Goal: Find contact information: Find contact information

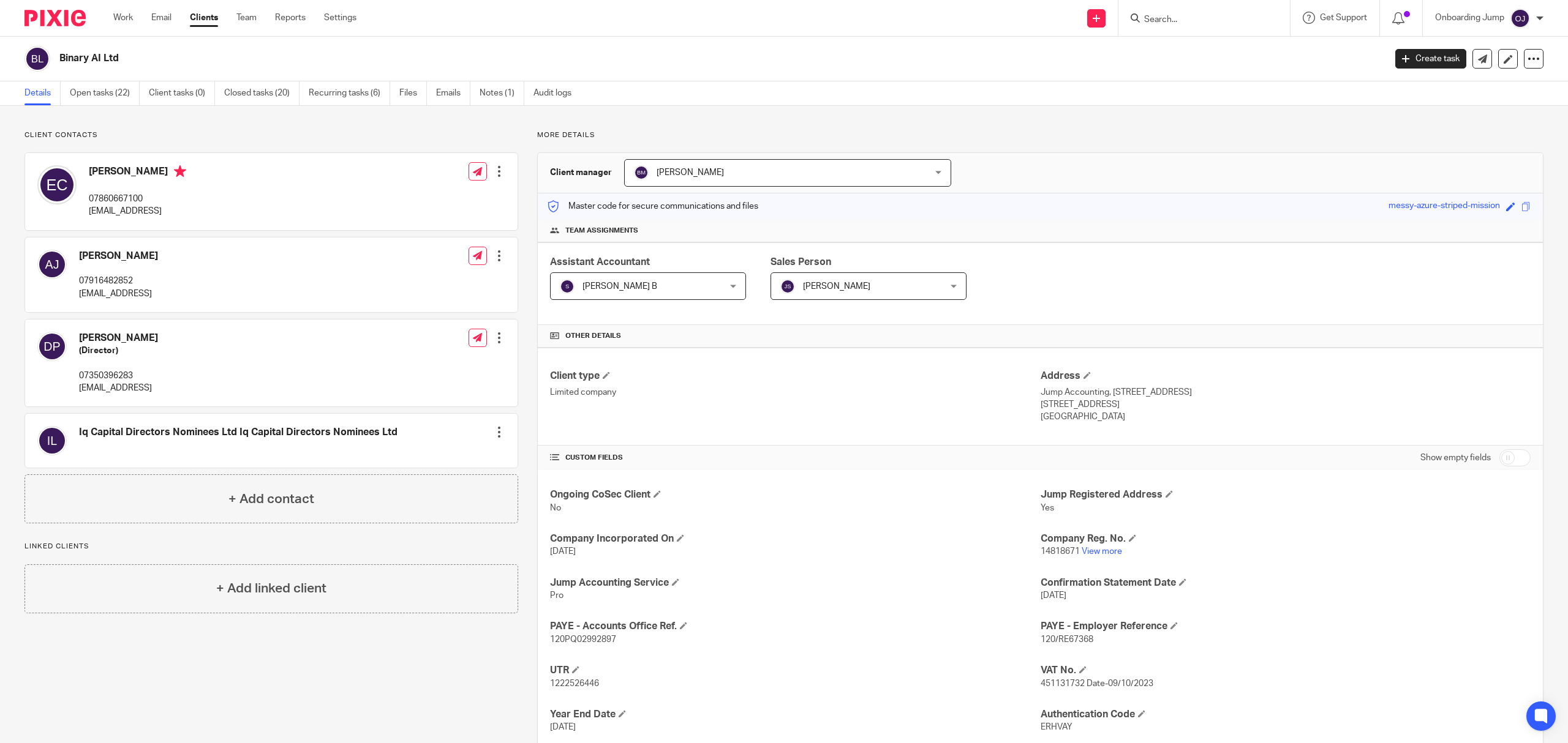
click at [1171, 25] on input "Search" at bounding box center [1198, 20] width 111 height 11
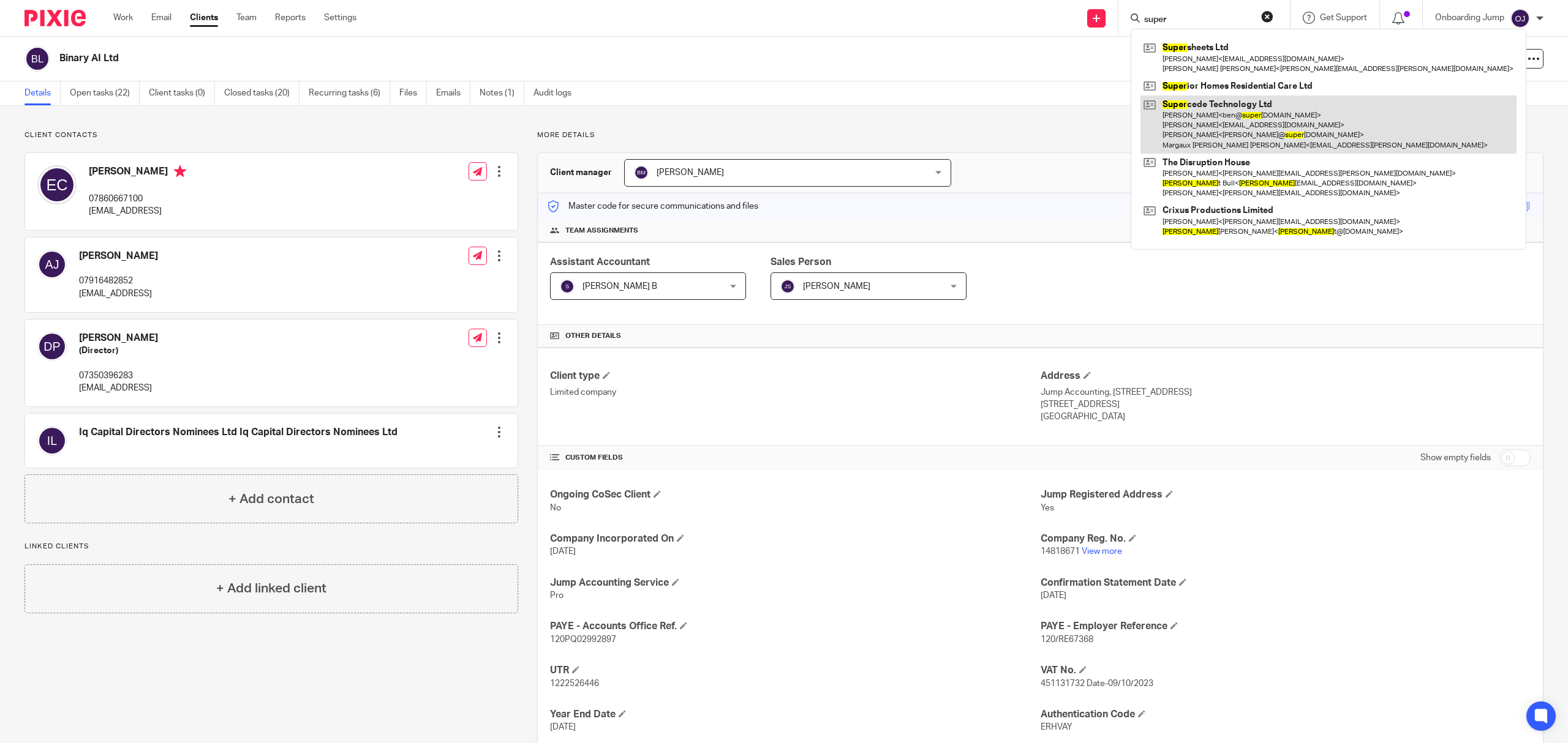
type input "super"
click at [1259, 112] on link at bounding box center [1328, 124] width 376 height 58
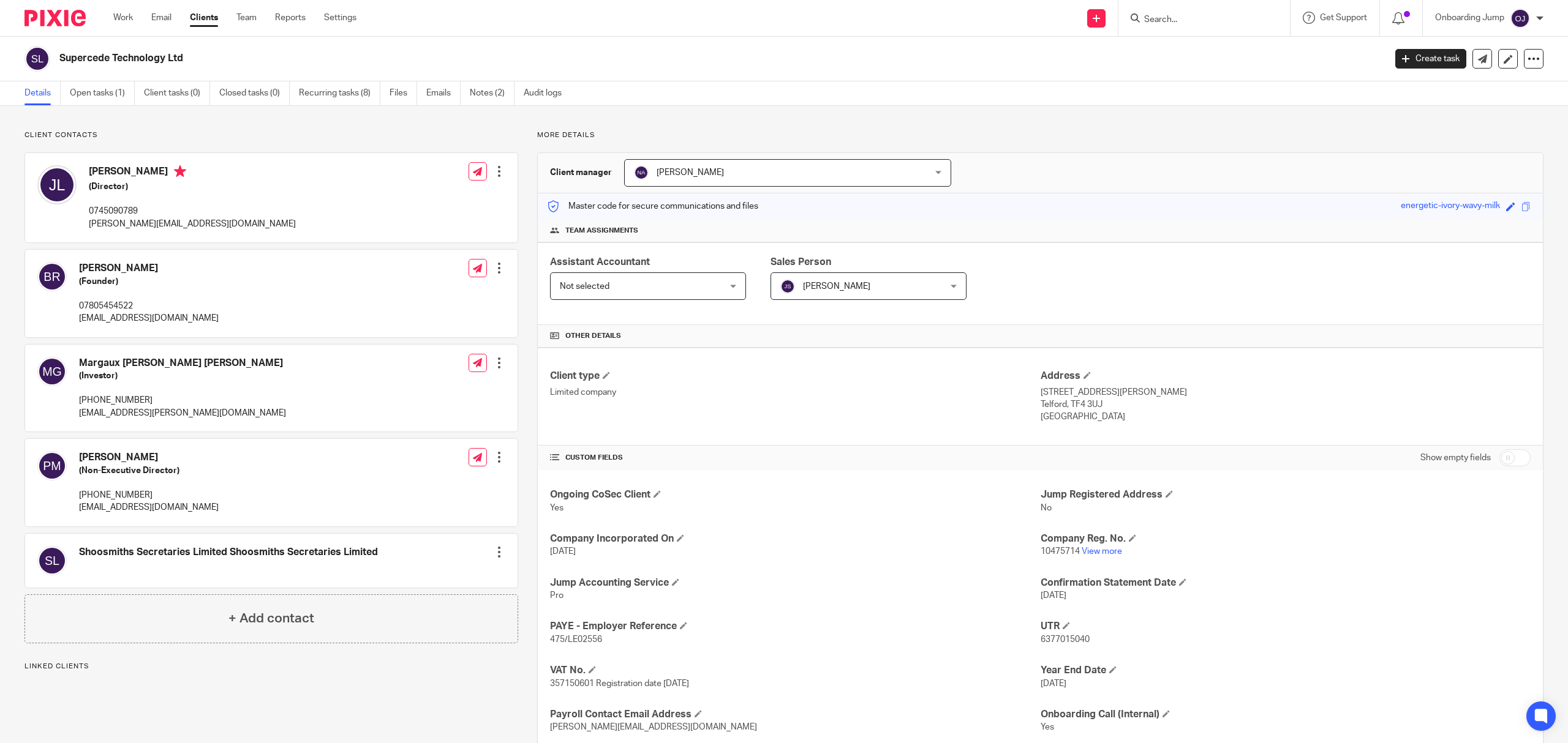
scroll to position [80, 0]
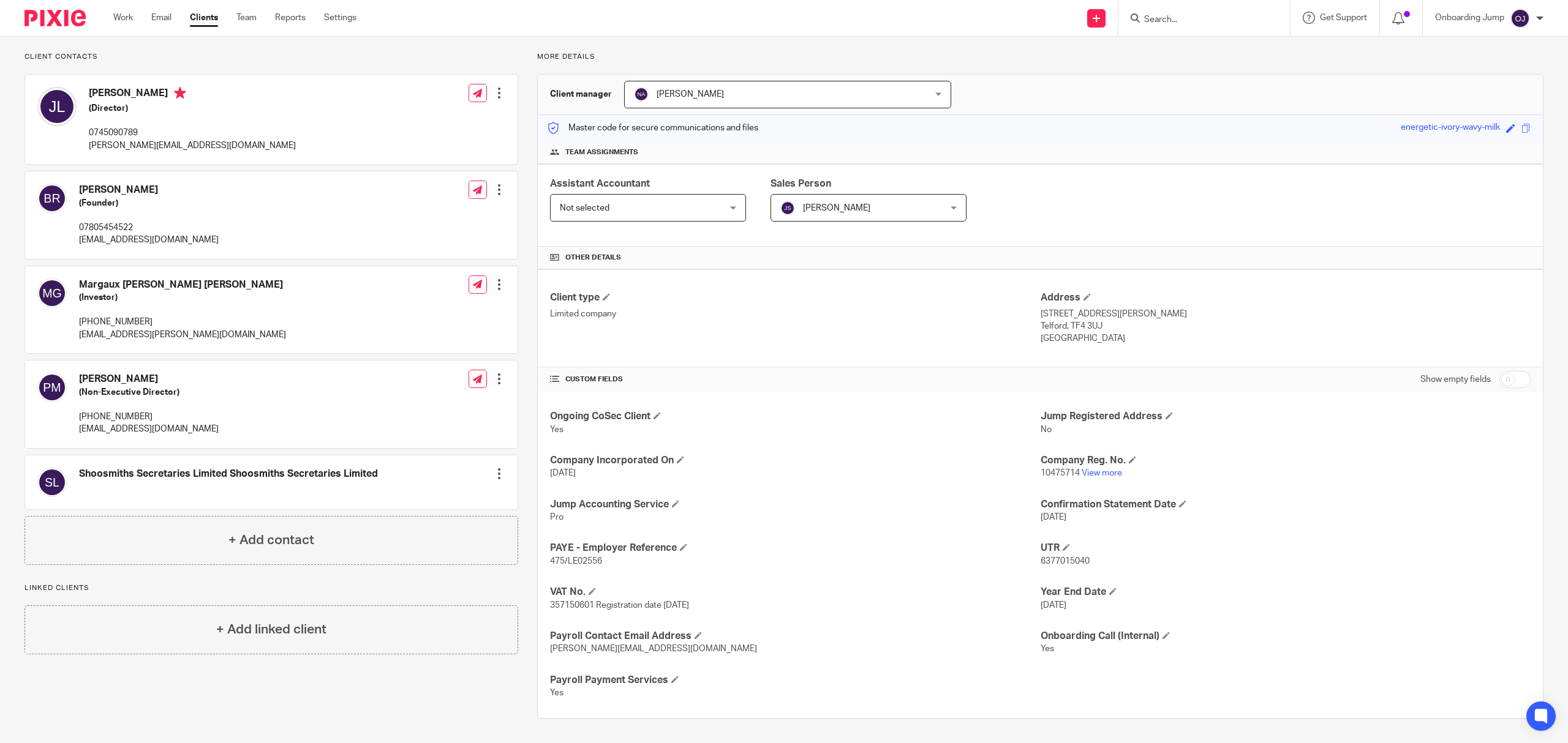
click at [1503, 380] on input "checkbox" at bounding box center [1515, 380] width 31 height 17
checkbox input "true"
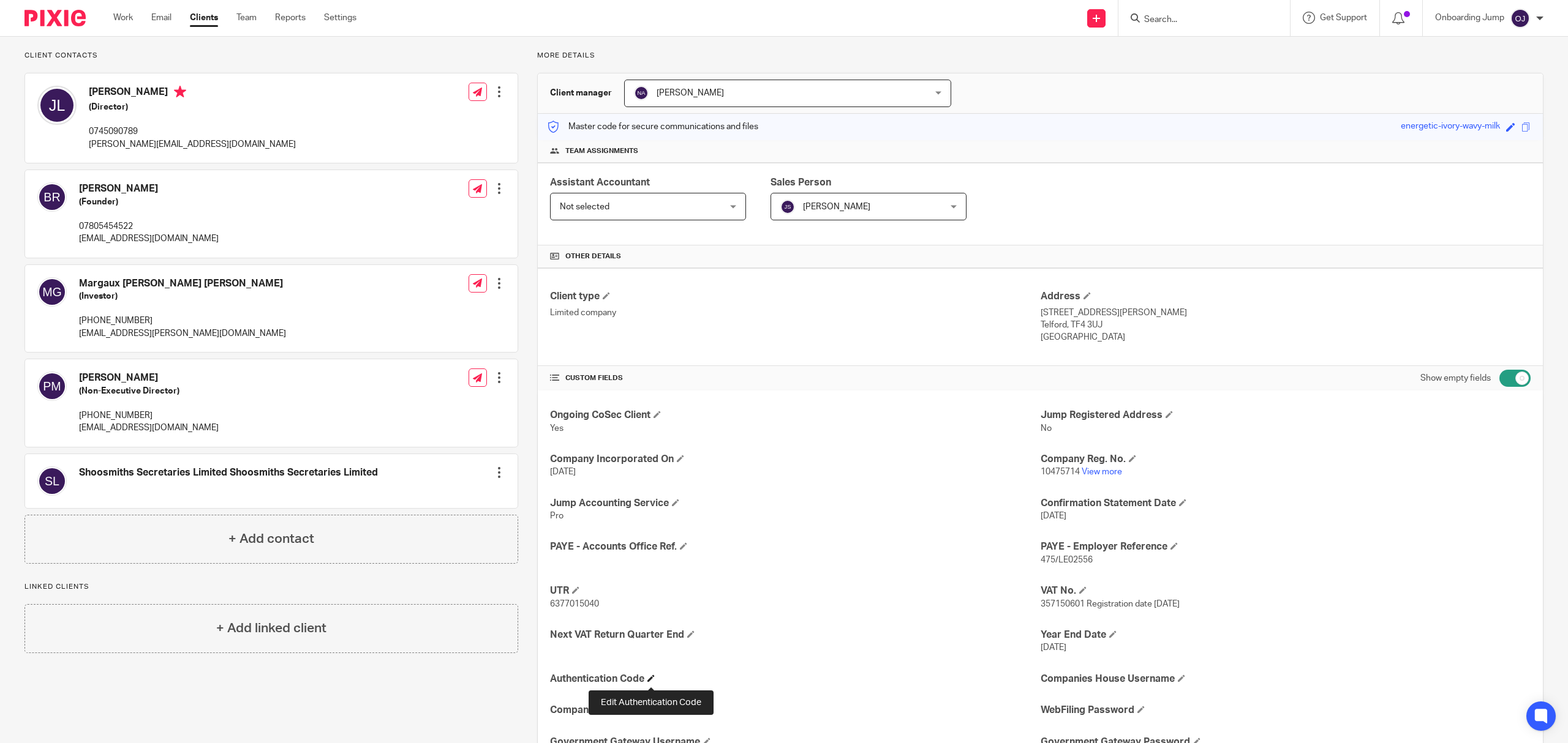
click at [650, 682] on span at bounding box center [651, 678] width 8 height 8
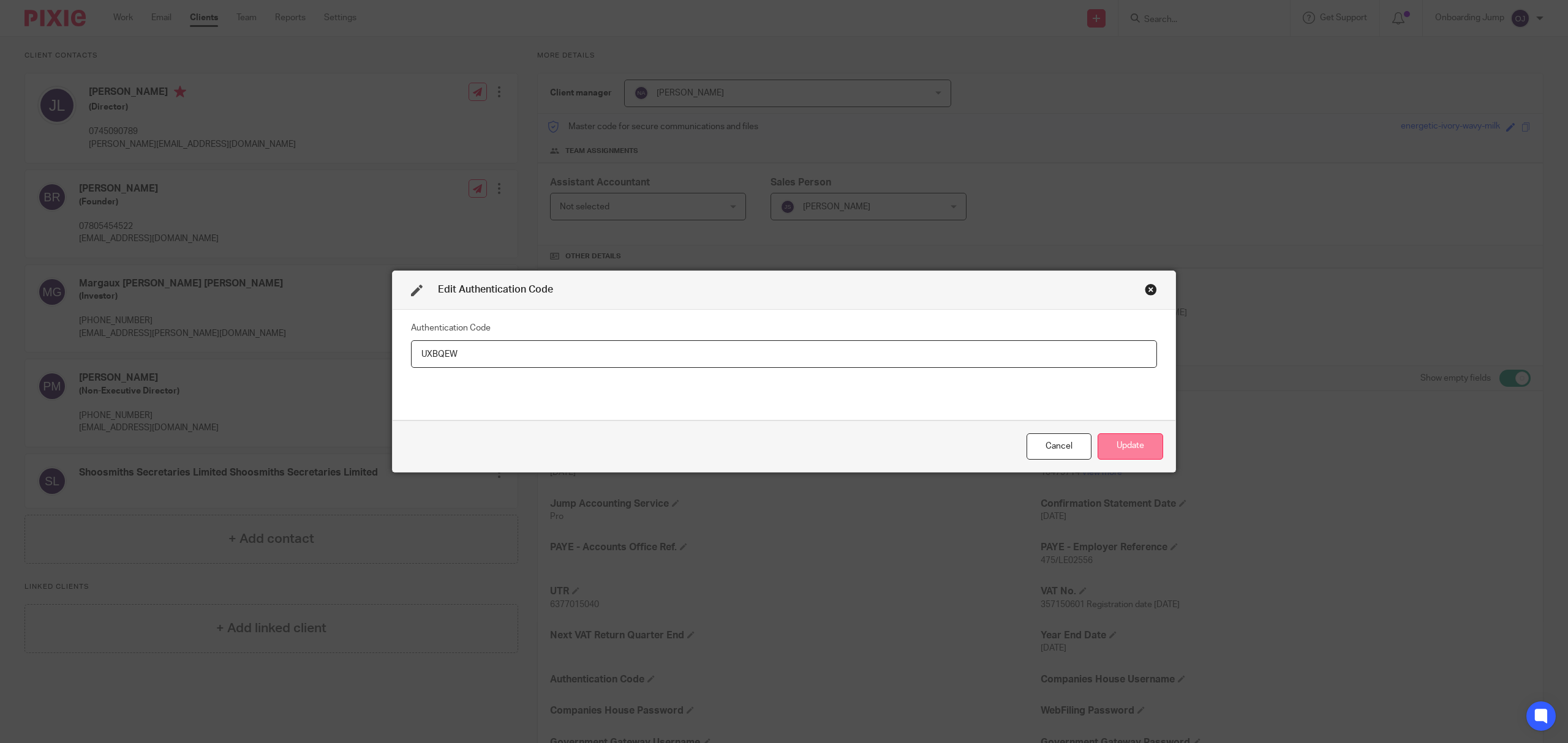
type input "UXBQEW"
click at [1110, 447] on button "Update" at bounding box center [1130, 446] width 65 height 27
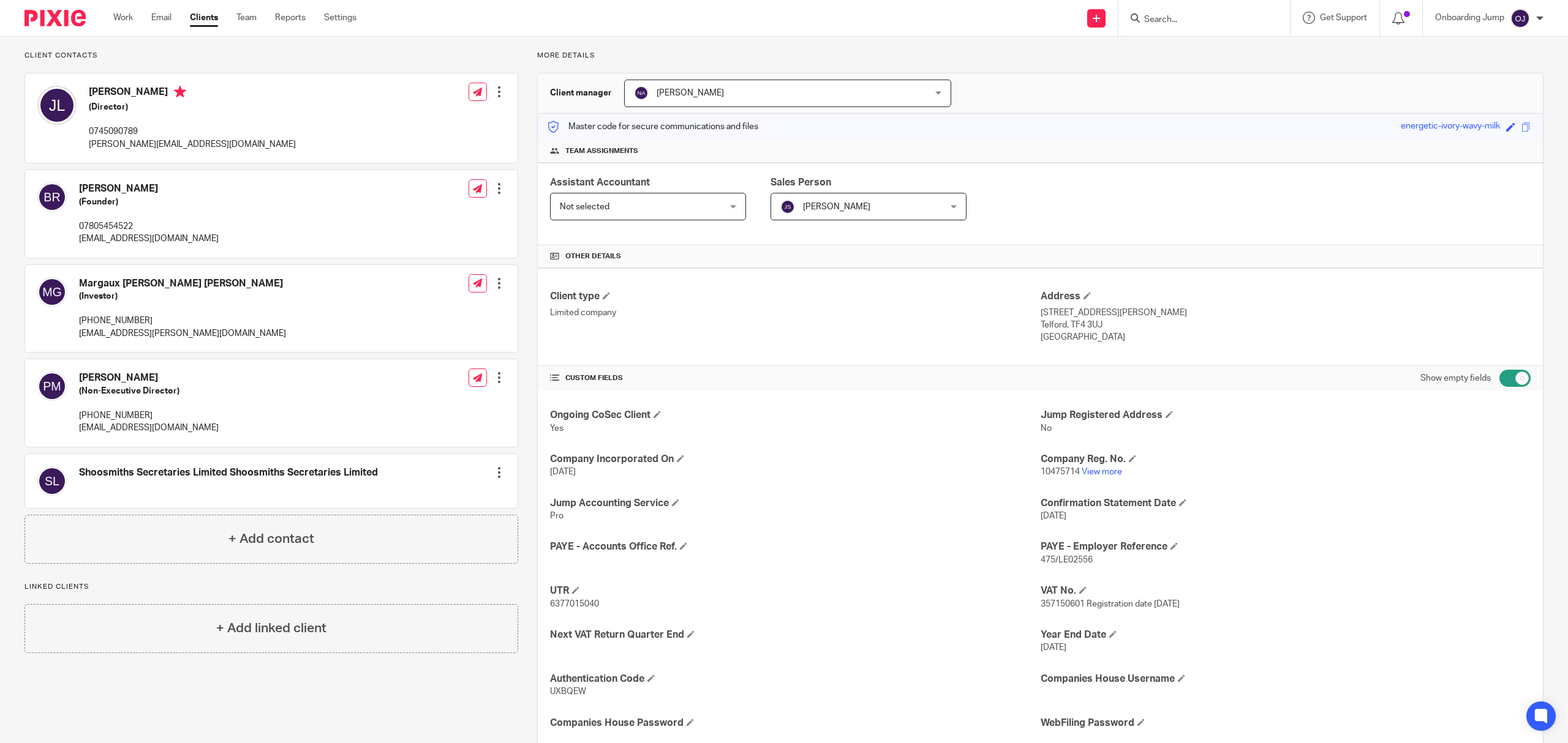
click at [1168, 13] on form at bounding box center [1208, 18] width 130 height 15
drag, startPoint x: 1171, startPoint y: 14, endPoint x: 1156, endPoint y: 22, distance: 17.0
click at [1170, 15] on input "Search" at bounding box center [1198, 20] width 111 height 11
paste input "Positive Partnerships Ltd (24/25 Accounts)"
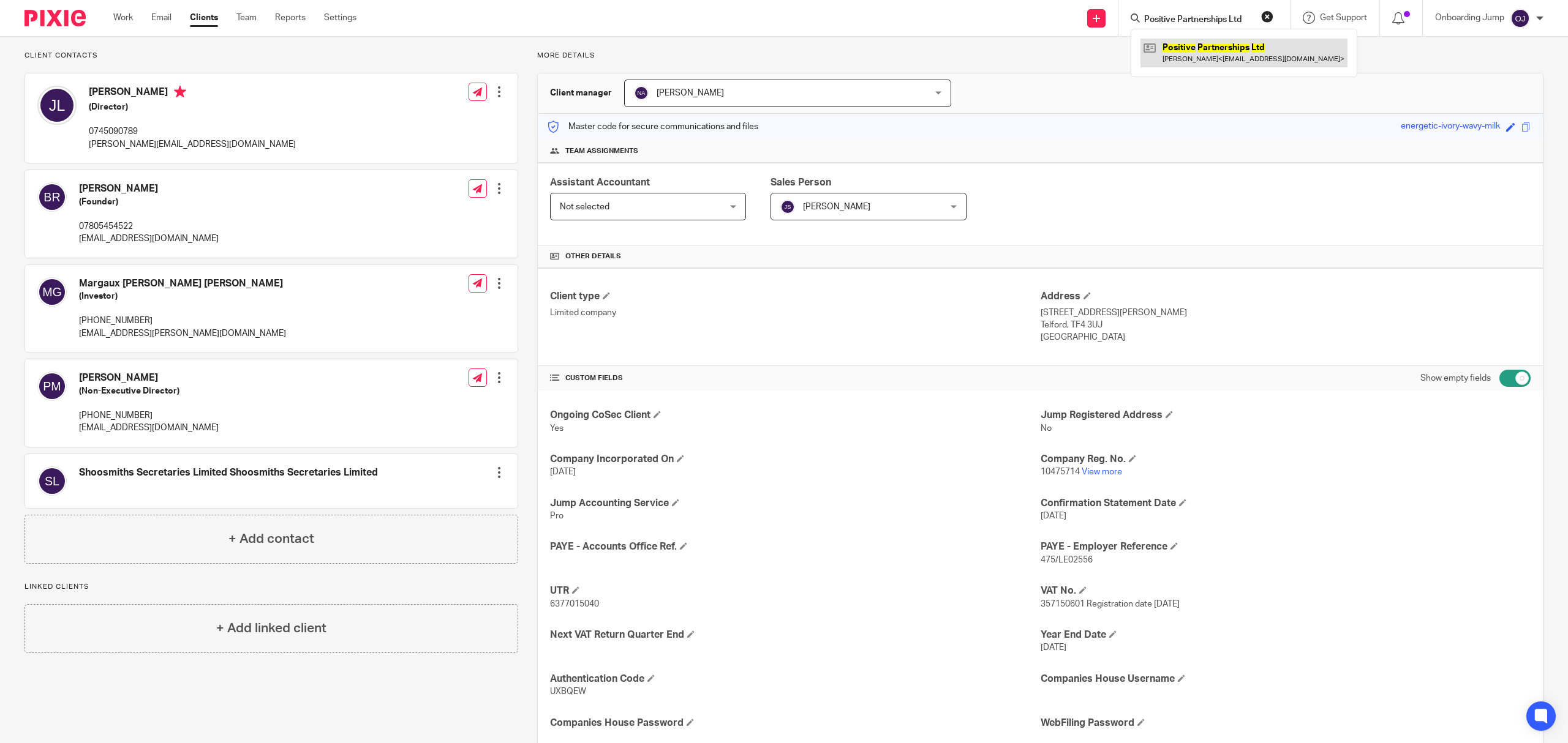
type input "Positive Partnerships Ltd"
click at [1231, 39] on link at bounding box center [1244, 52] width 207 height 28
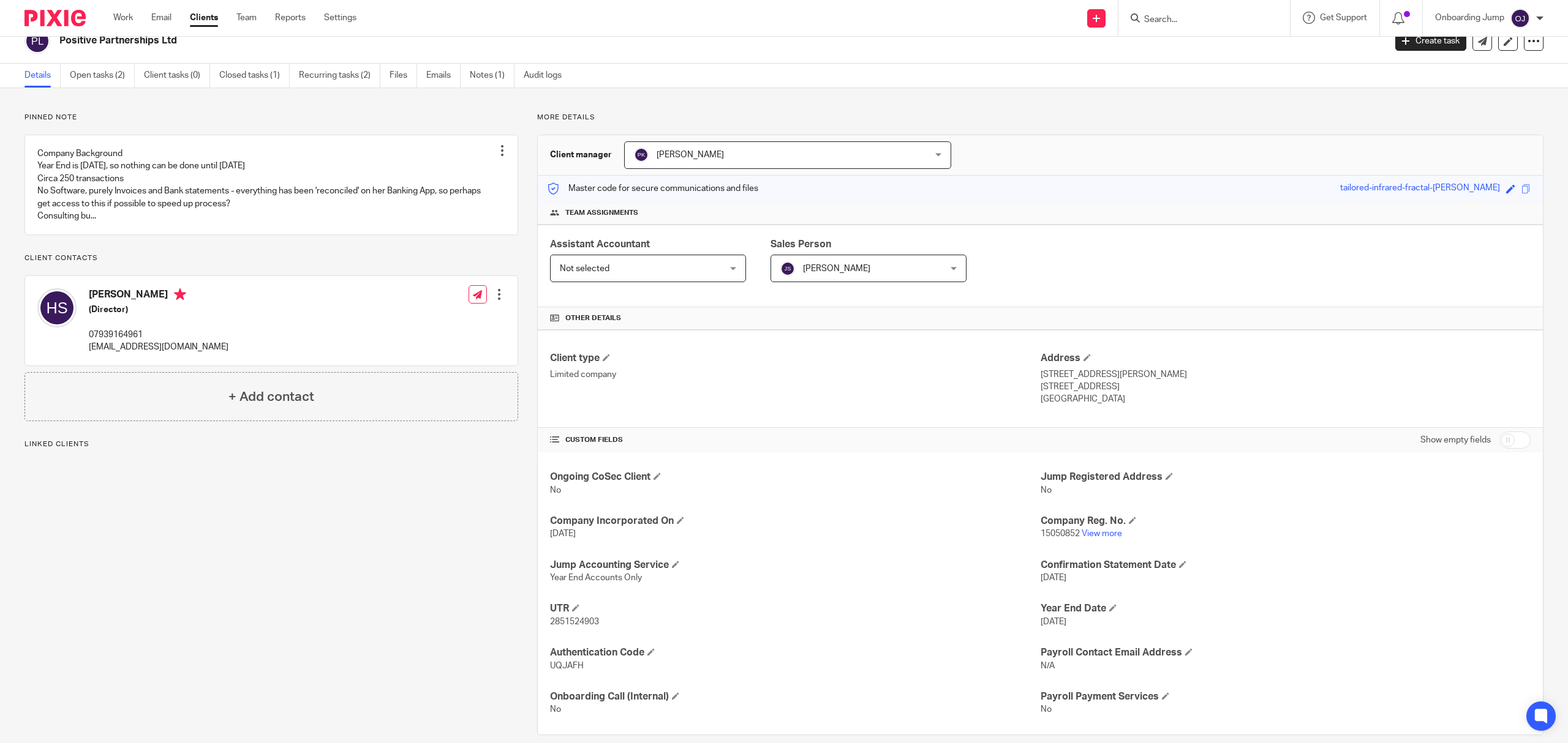
scroll to position [35, 0]
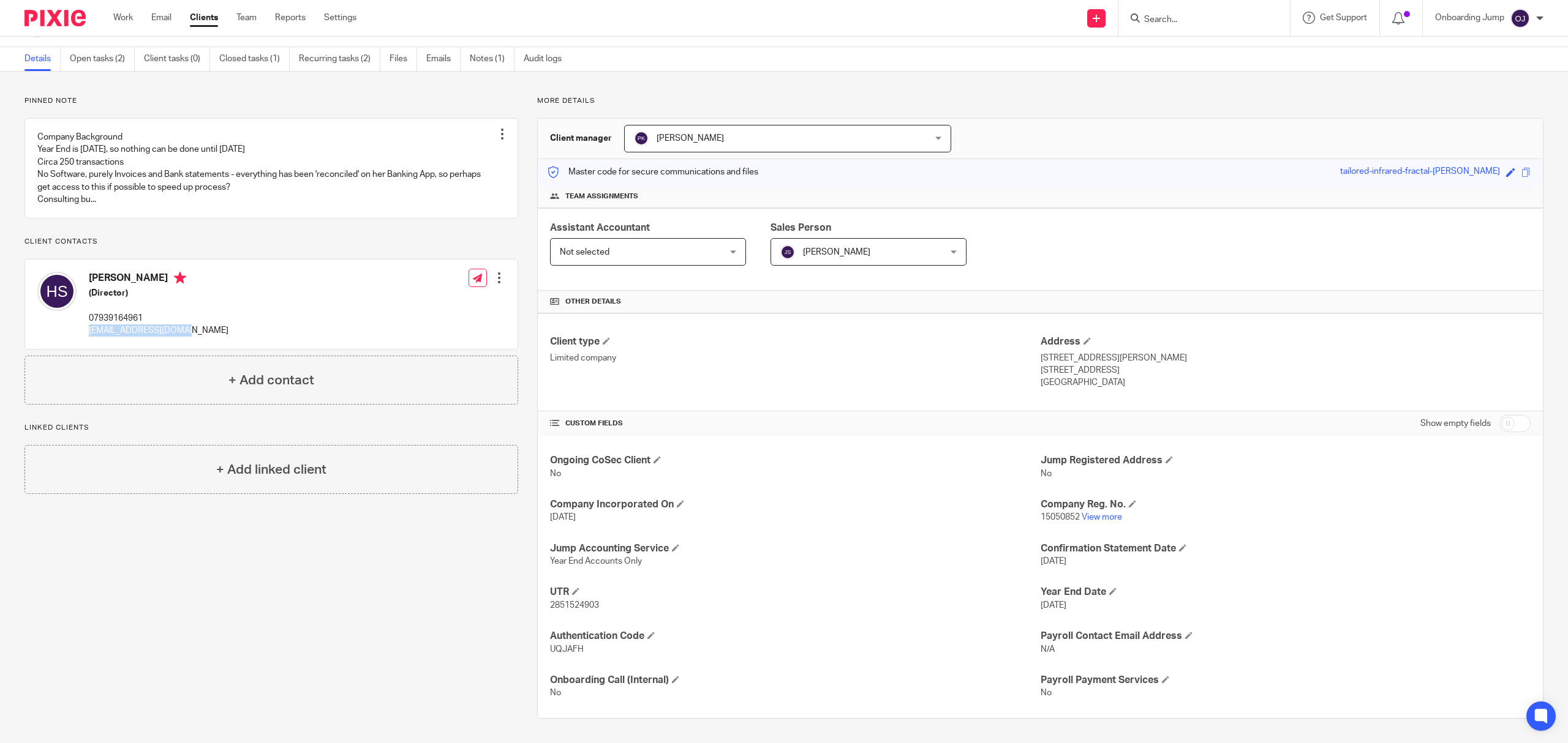
drag, startPoint x: 197, startPoint y: 346, endPoint x: 87, endPoint y: 346, distance: 110.0
click at [87, 346] on div "[PERSON_NAME] (Director) 07939164961 [EMAIL_ADDRESS][DOMAIN_NAME] Edit contact …" at bounding box center [271, 304] width 492 height 89
copy p "[EMAIL_ADDRESS][DOMAIN_NAME]"
